Goal: Task Accomplishment & Management: Complete application form

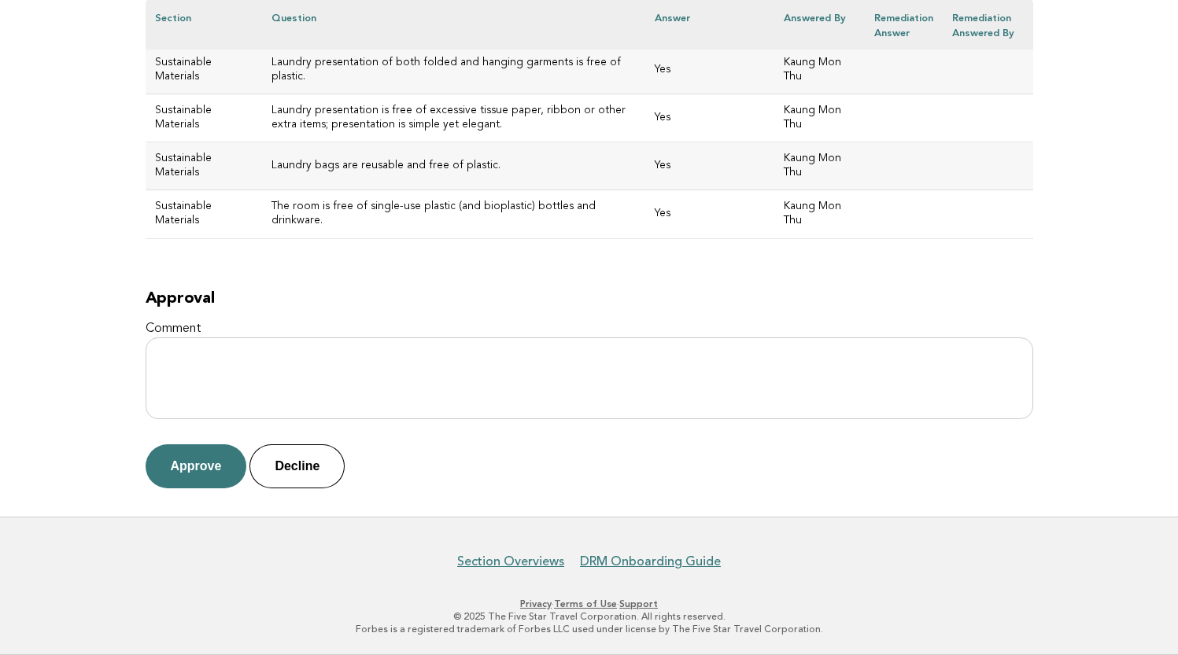
scroll to position [7674, 0]
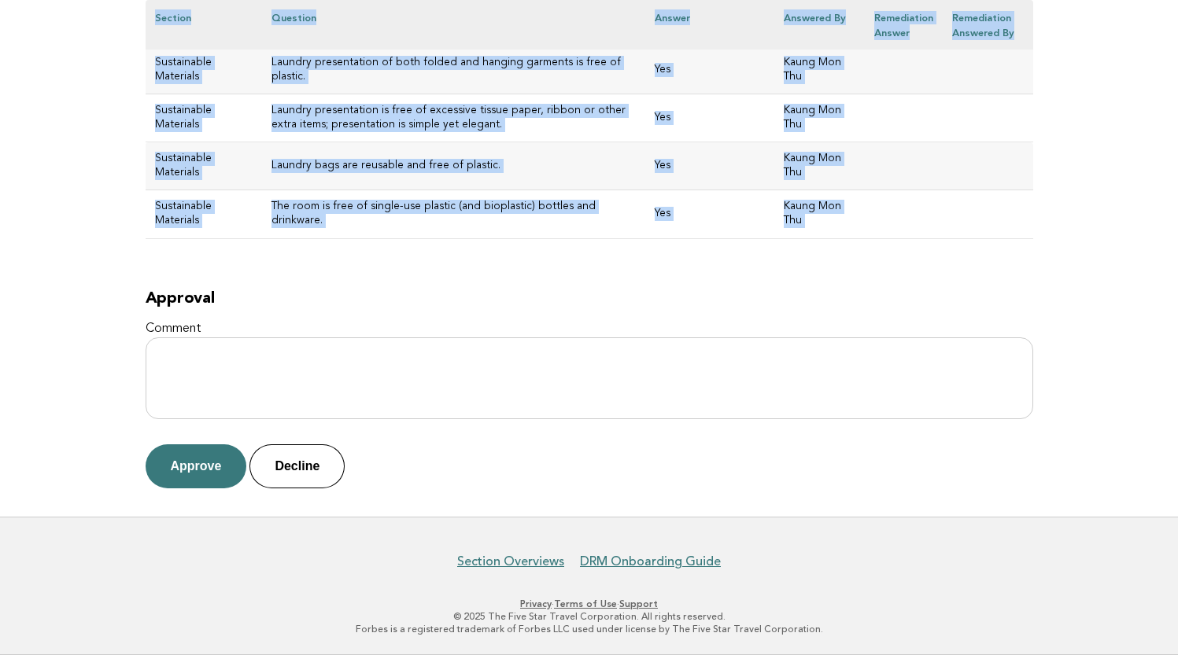
drag, startPoint x: 157, startPoint y: 199, endPoint x: 641, endPoint y: 256, distance: 487.9
copy div "[GEOGRAPHIC_DATA] Evaluation 31fe3459-e28c-4b2b-81f1-f55e9daf1f02 Main DRM Kaun…"
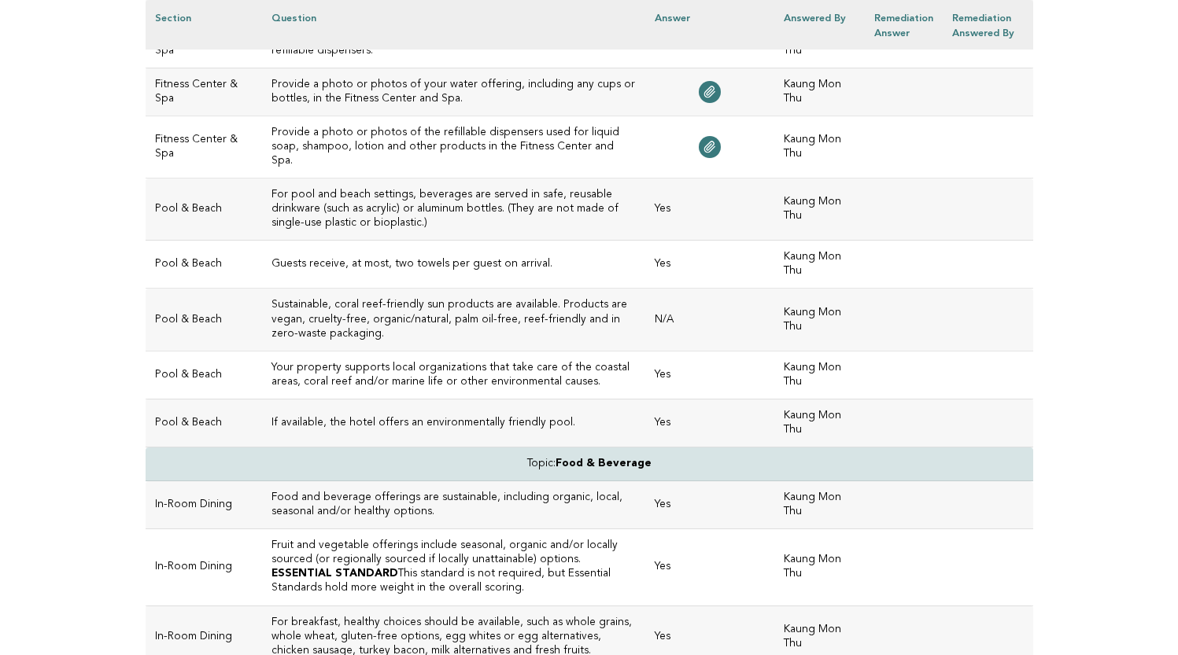
scroll to position [423, 0]
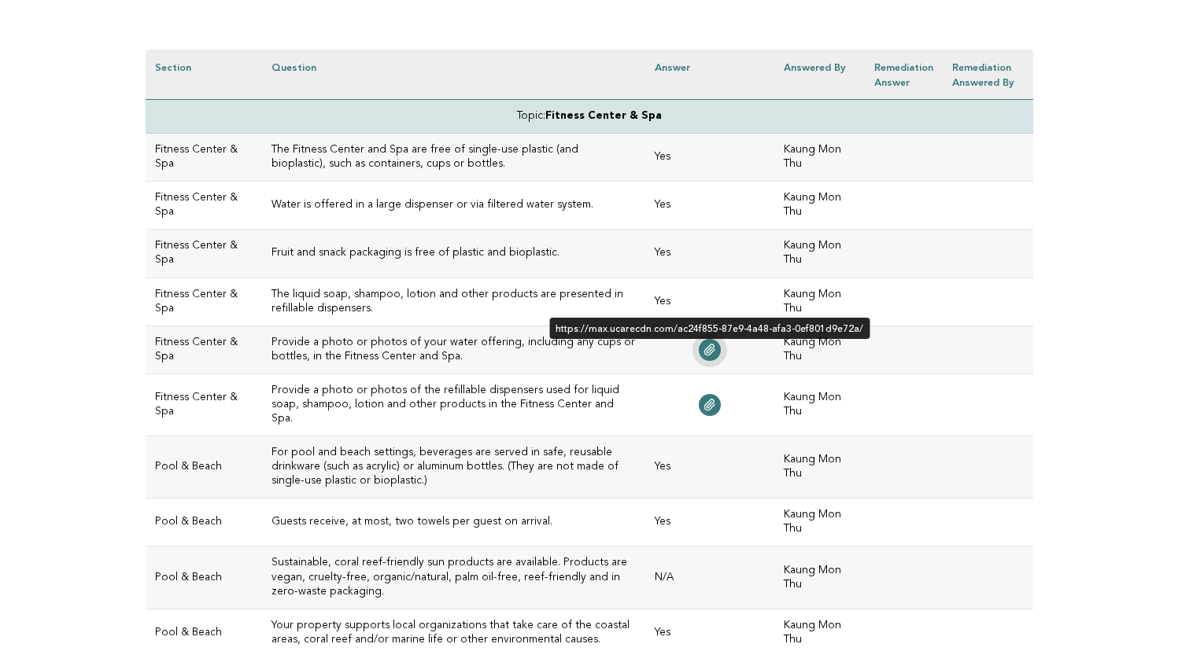
click at [711, 351] on icon at bounding box center [709, 350] width 13 height 13
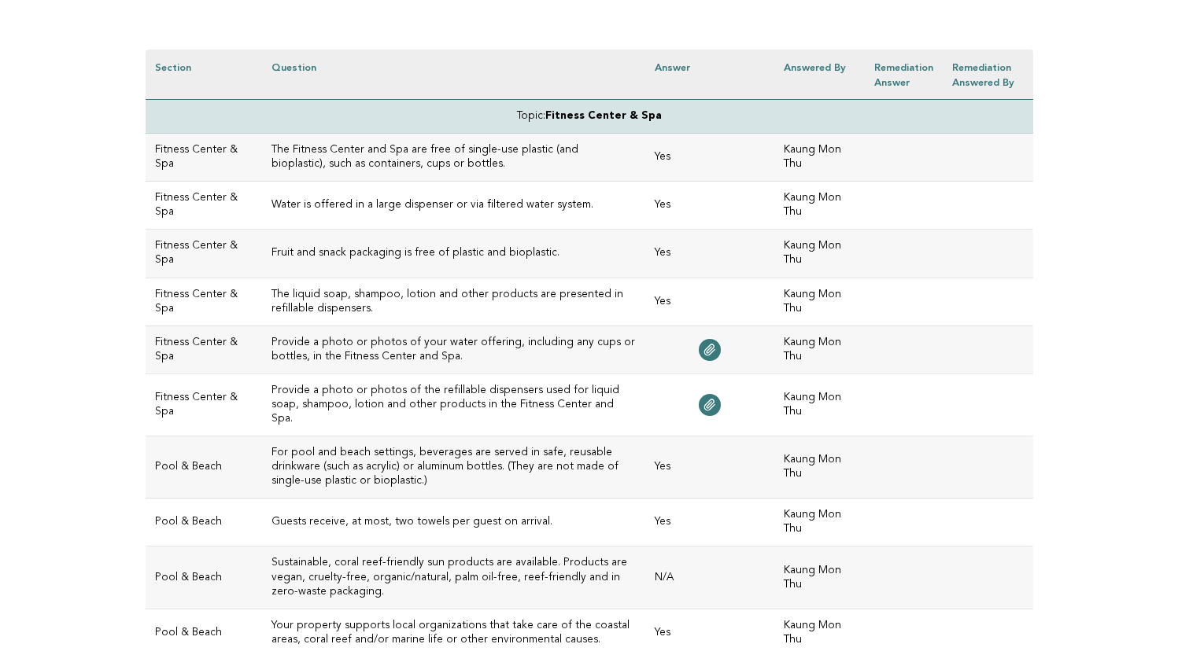
click at [711, 408] on td at bounding box center [709, 405] width 129 height 62
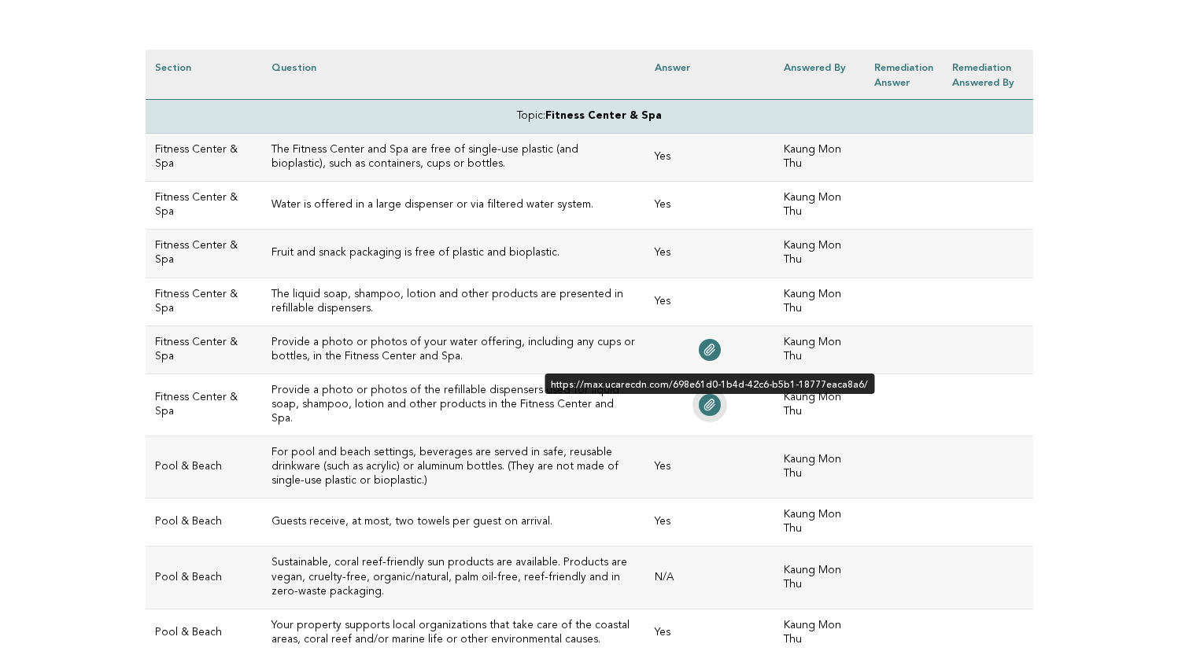
click at [711, 400] on icon at bounding box center [709, 405] width 10 height 11
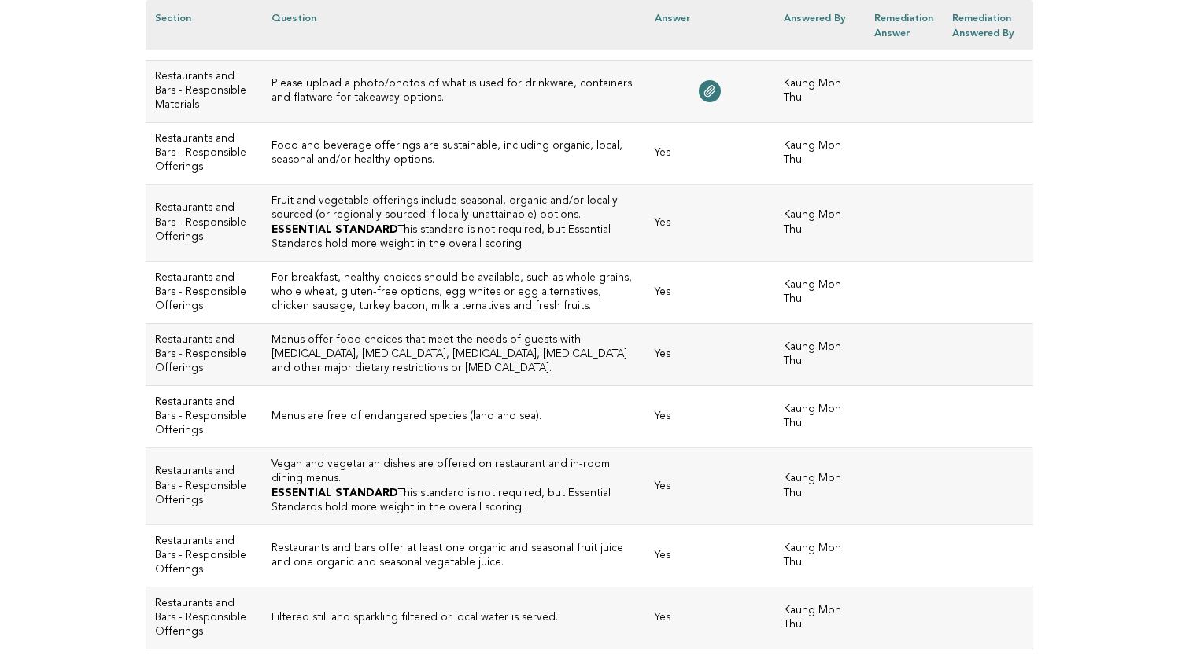
scroll to position [2052, 0]
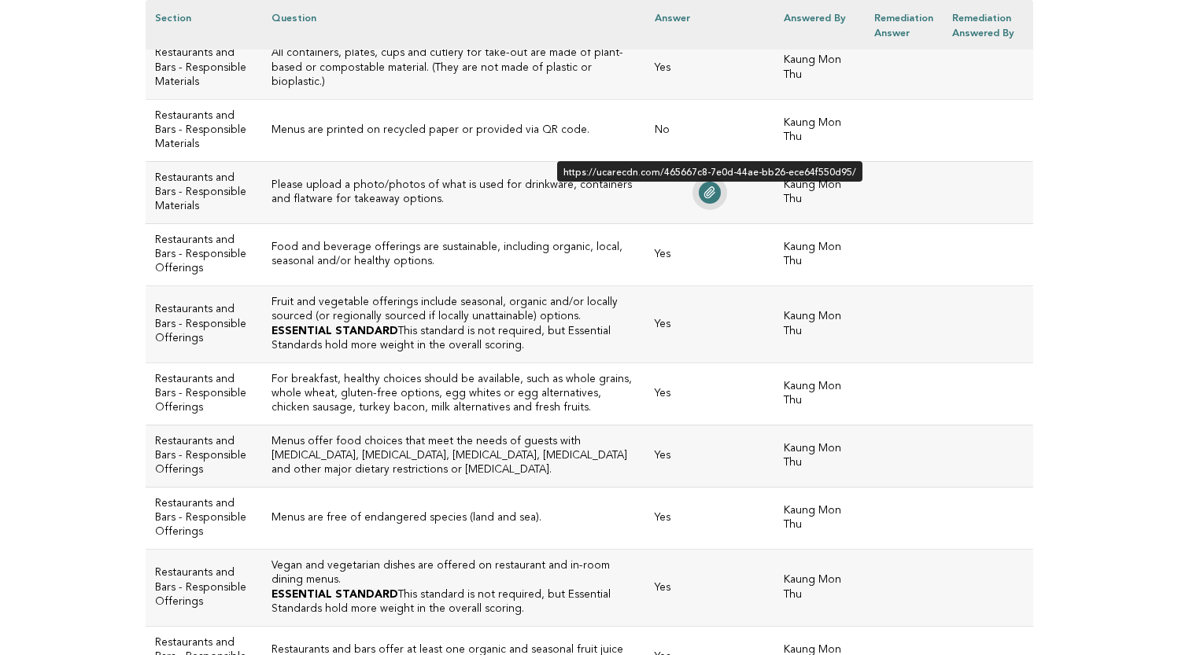
click at [706, 199] on icon at bounding box center [709, 192] width 13 height 13
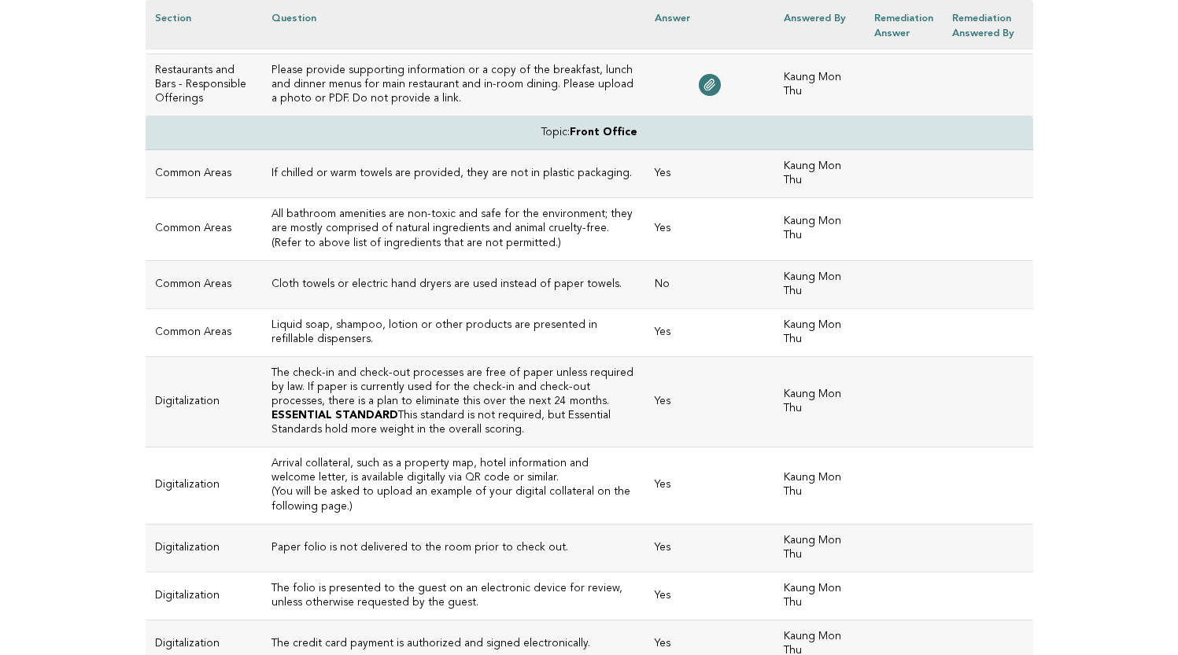
scroll to position [2945, 0]
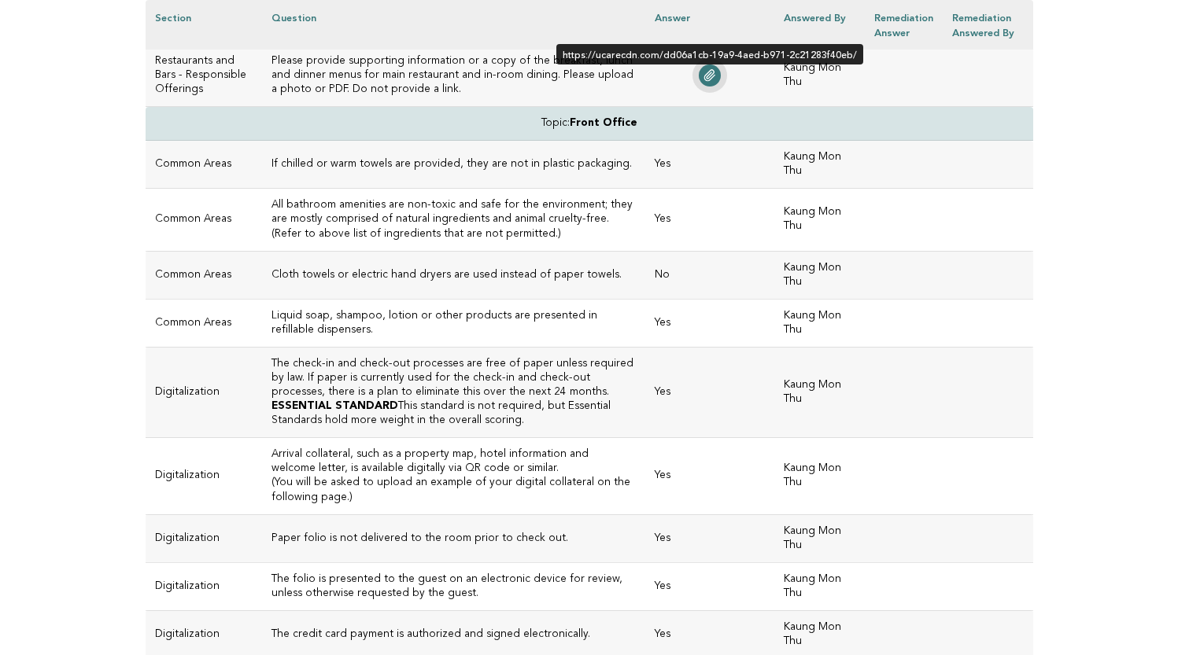
click at [709, 81] on icon at bounding box center [709, 75] width 10 height 11
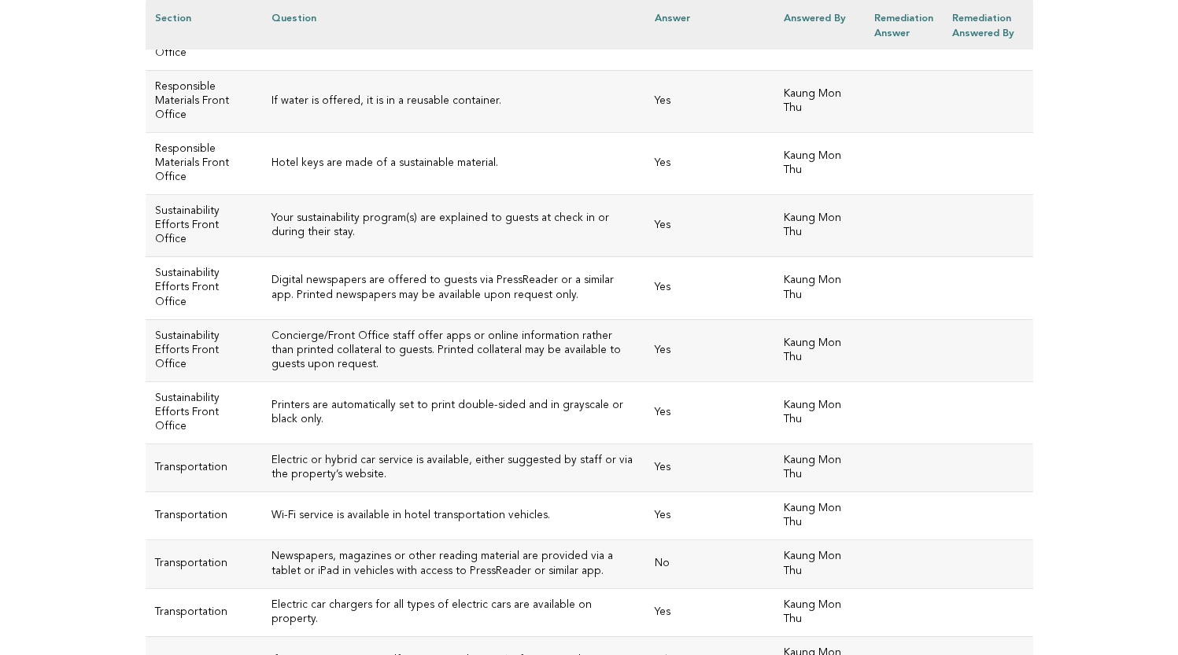
scroll to position [3690, 0]
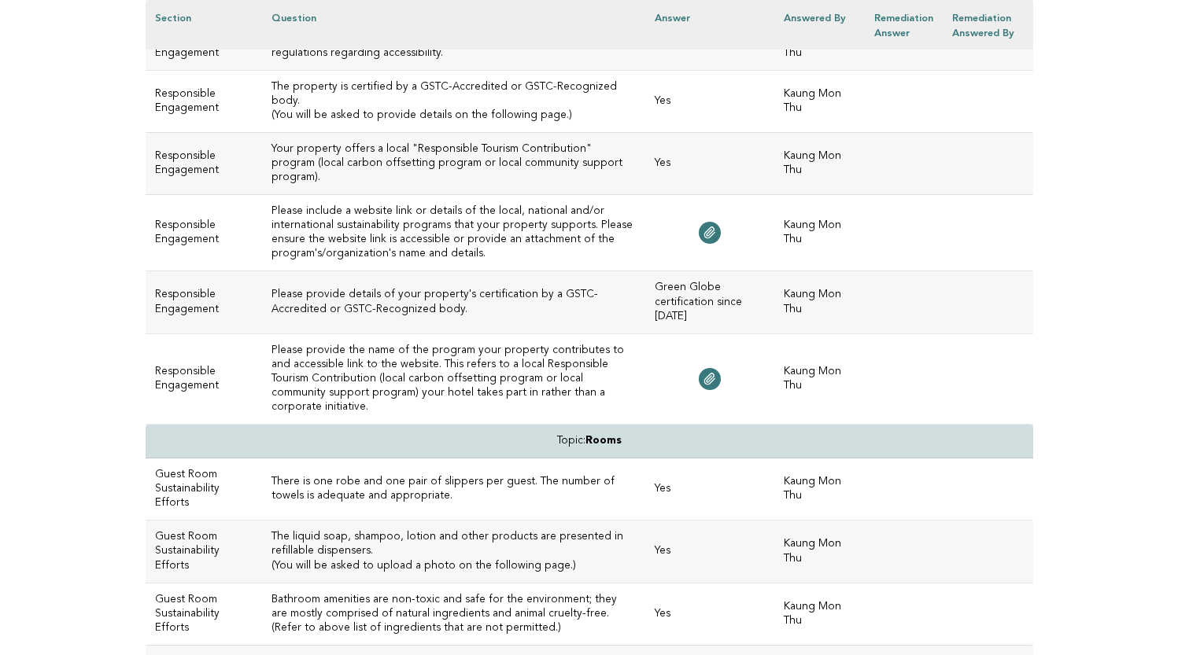
scroll to position [5614, 0]
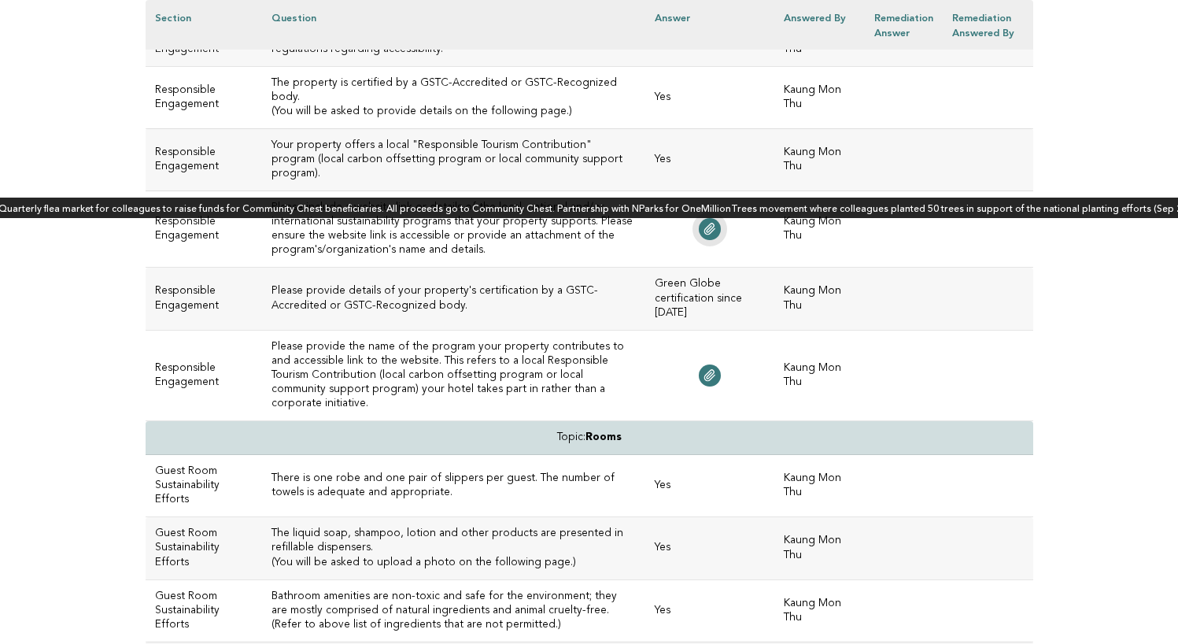
click at [711, 234] on icon at bounding box center [709, 228] width 10 height 11
click at [716, 235] on icon at bounding box center [709, 229] width 13 height 13
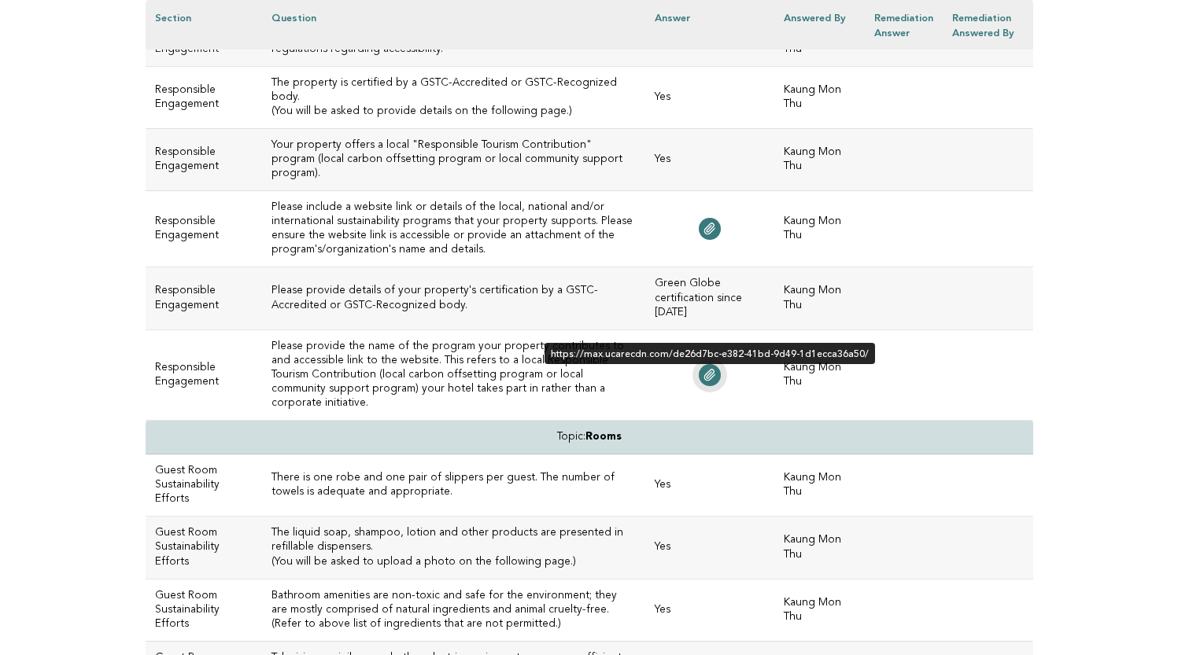
click at [714, 382] on icon at bounding box center [709, 375] width 13 height 13
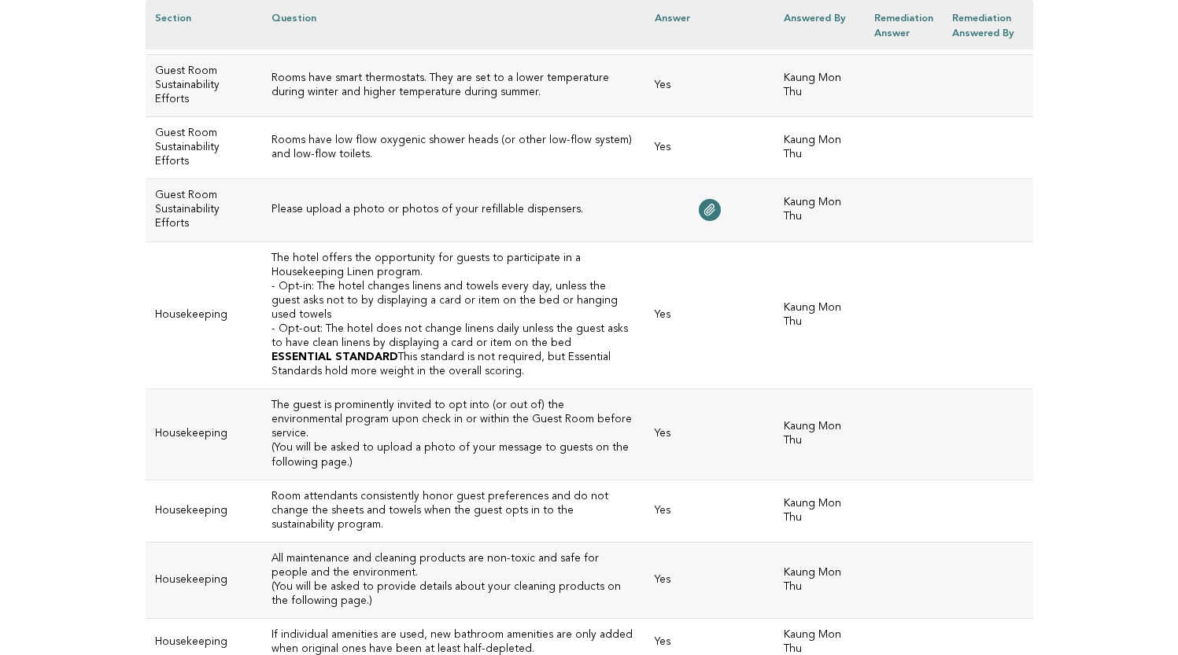
scroll to position [6511, 0]
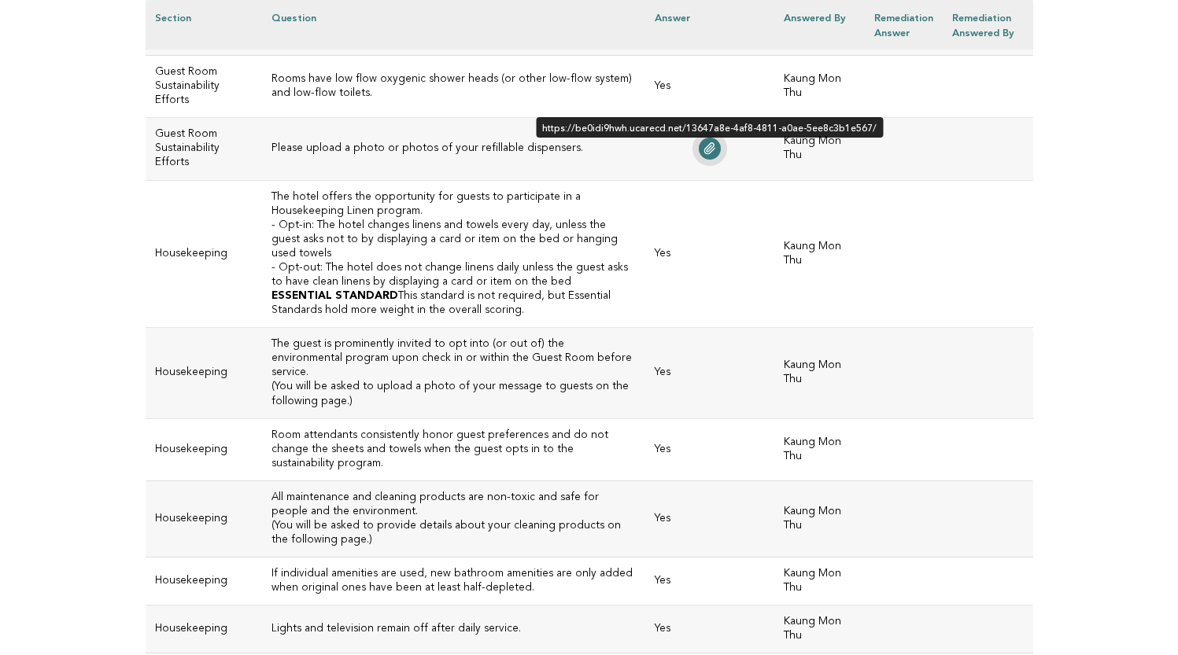
click at [712, 154] on icon at bounding box center [709, 148] width 10 height 11
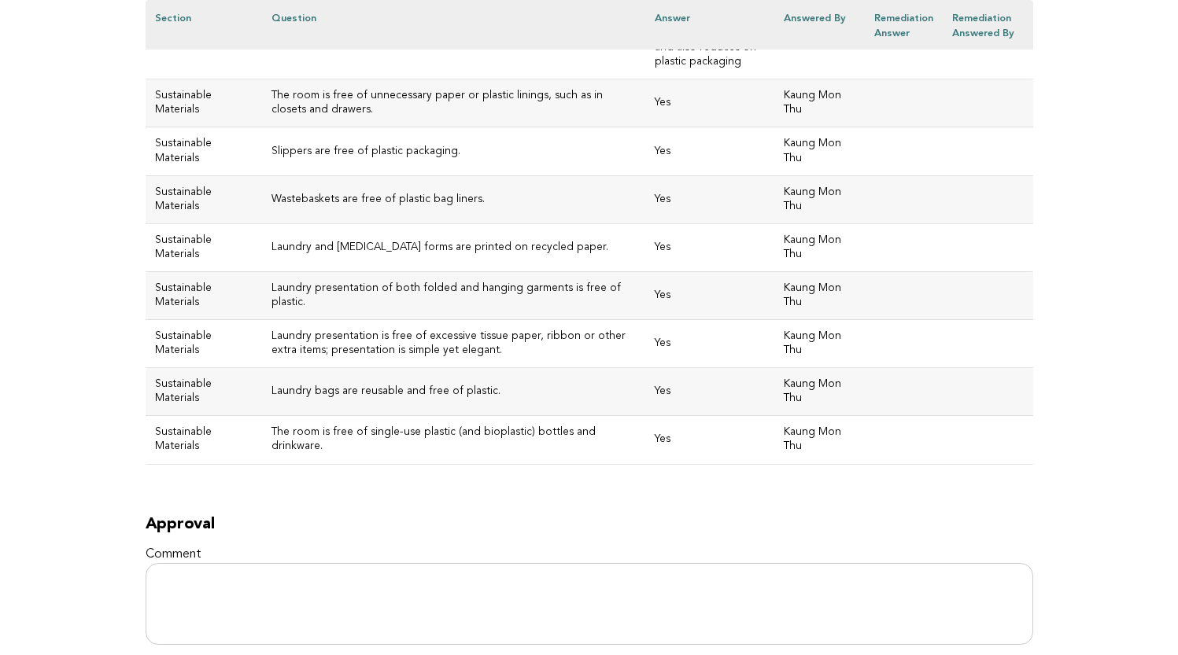
scroll to position [7328, 0]
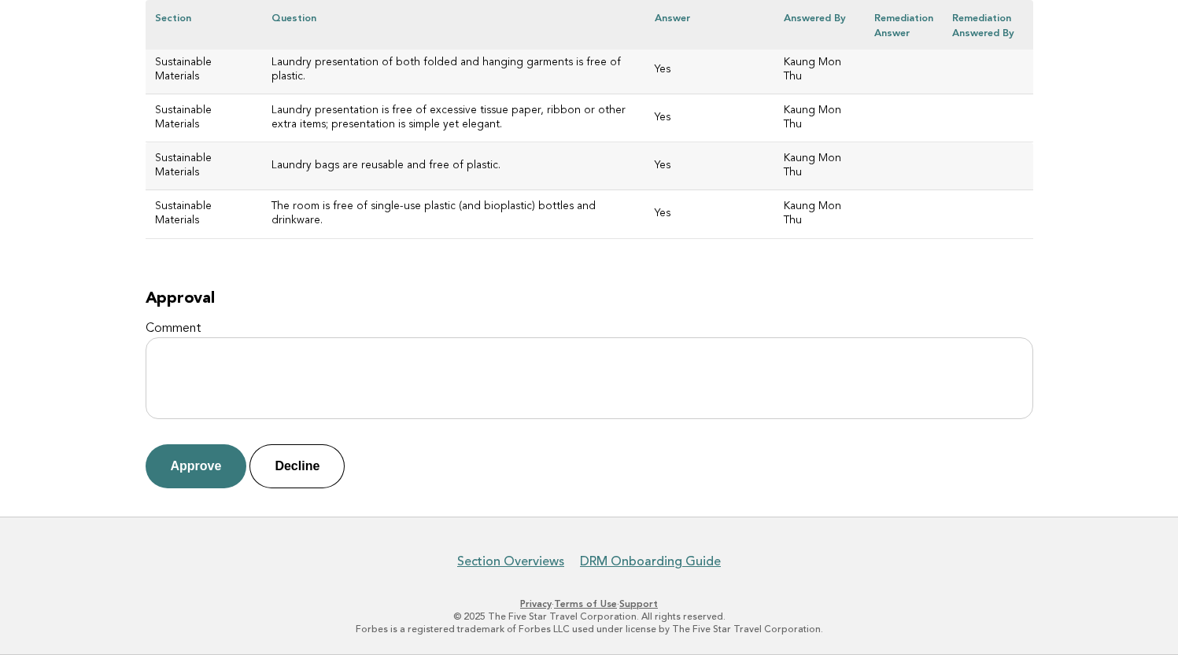
scroll to position [7674, 0]
click at [274, 351] on textarea "Comment" at bounding box center [589, 378] width 887 height 82
click at [205, 459] on button "Approve" at bounding box center [196, 466] width 101 height 44
